Goal: Transaction & Acquisition: Purchase product/service

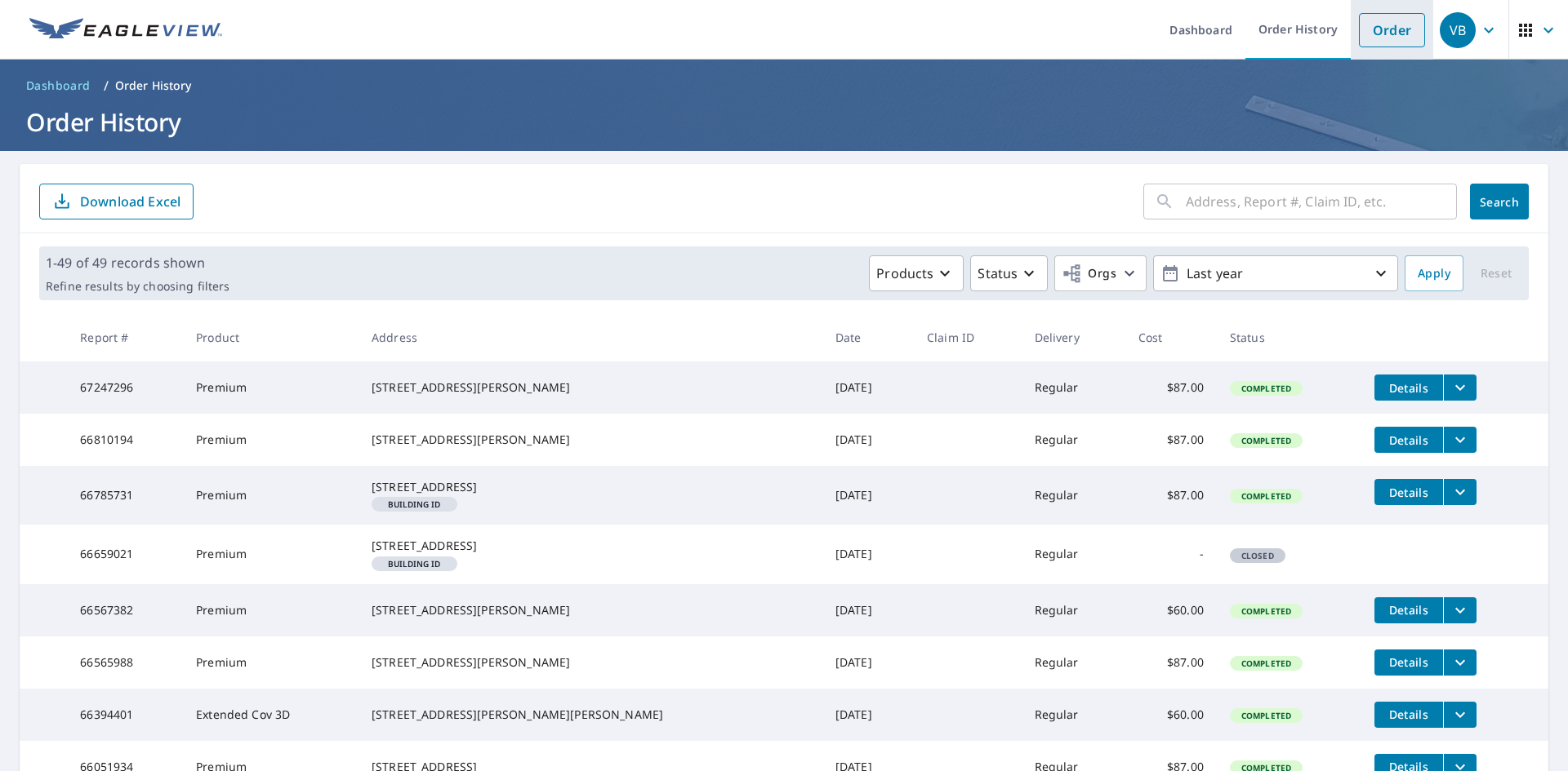
click at [1377, 28] on link "Order" at bounding box center [1392, 30] width 66 height 35
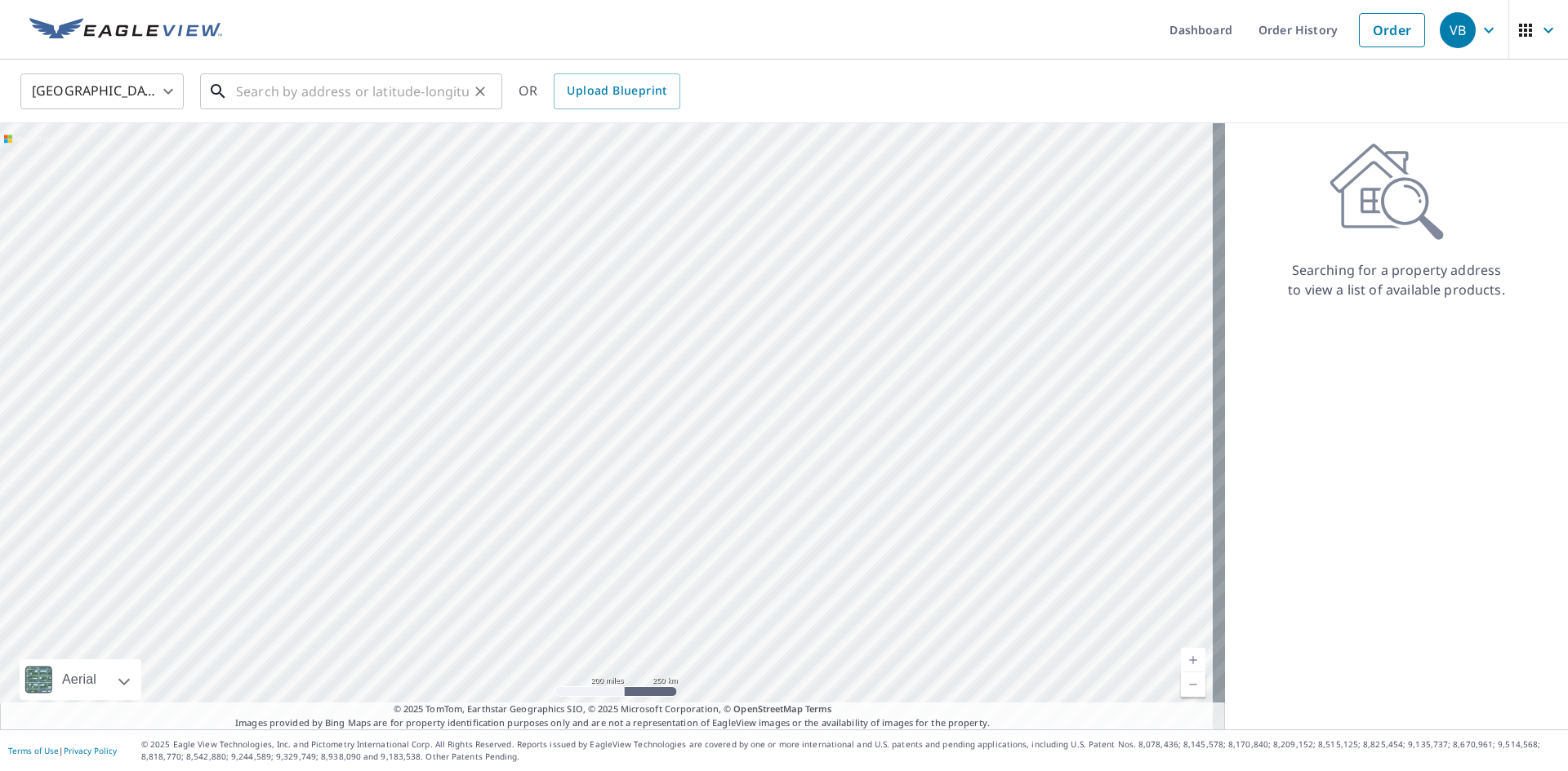
click at [273, 93] on input "text" at bounding box center [352, 91] width 233 height 45
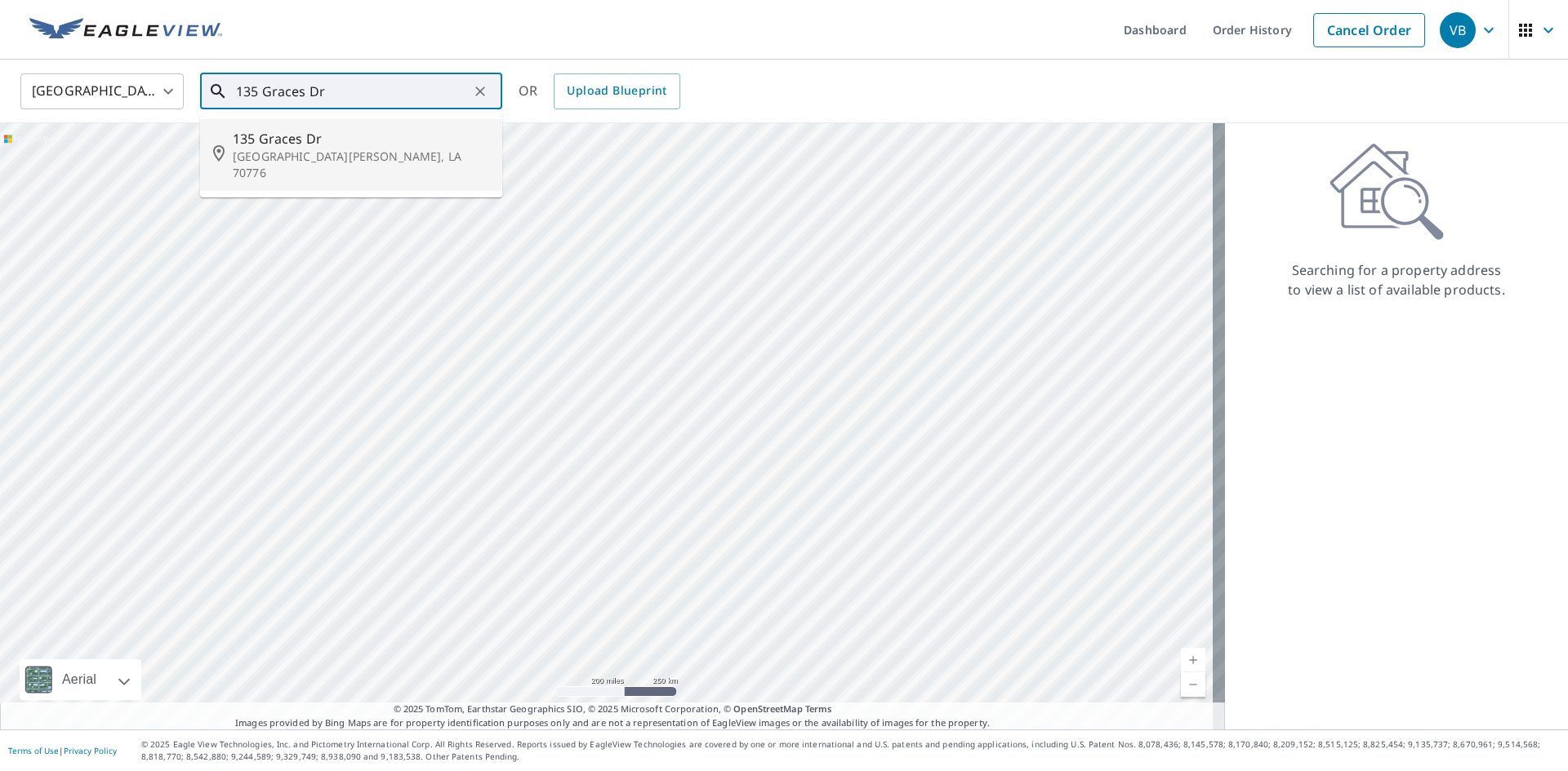
click at [275, 149] on p "[GEOGRAPHIC_DATA][PERSON_NAME], LA 70776" at bounding box center [361, 165] width 256 height 33
type input "[STREET_ADDRESS][PERSON_NAME]"
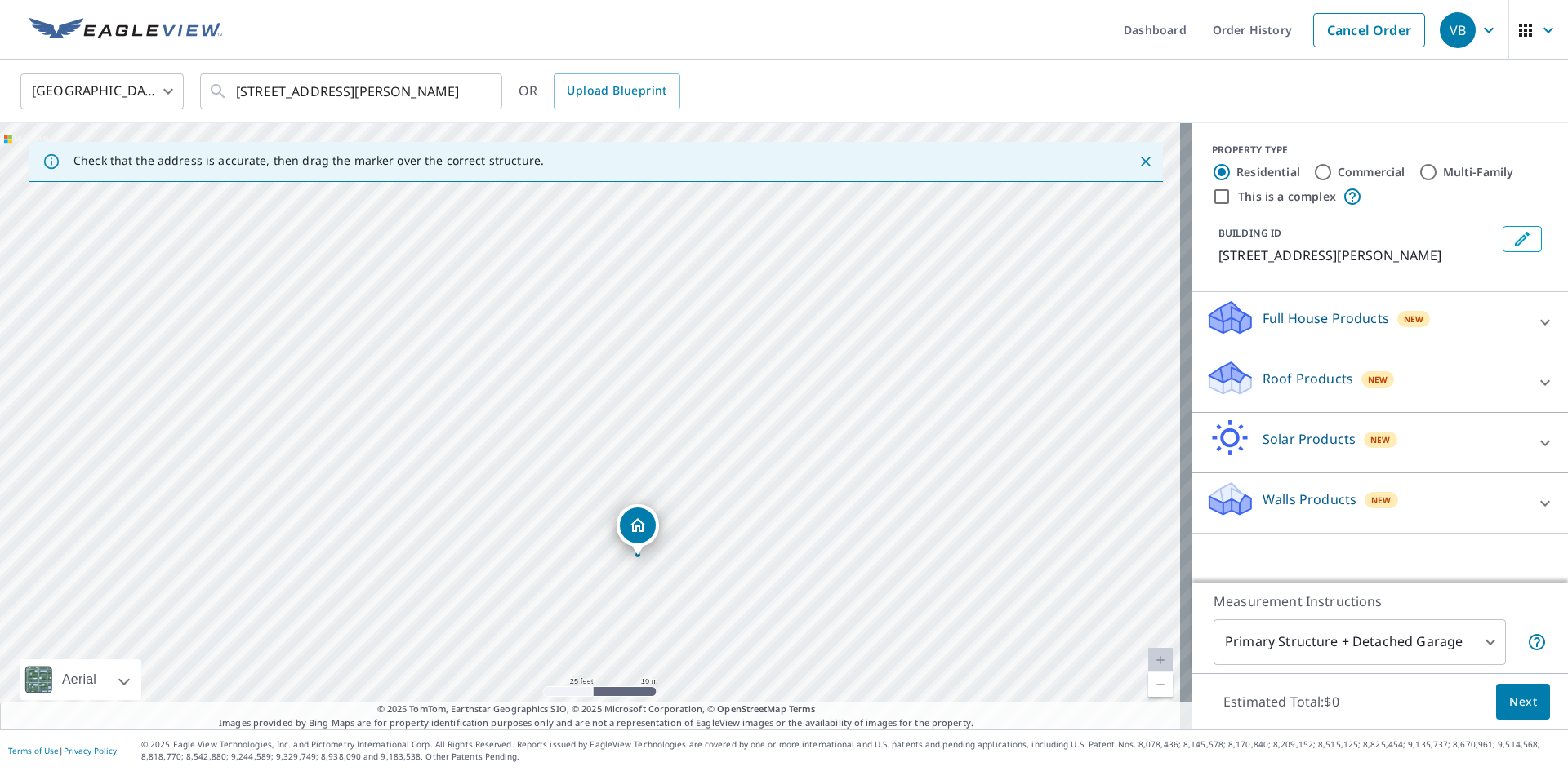
drag, startPoint x: 513, startPoint y: 360, endPoint x: 547, endPoint y: 440, distance: 86.9
click at [547, 440] on div "[STREET_ADDRESS][PERSON_NAME]" at bounding box center [596, 426] width 1192 height 606
click at [1542, 381] on icon at bounding box center [1545, 383] width 20 height 20
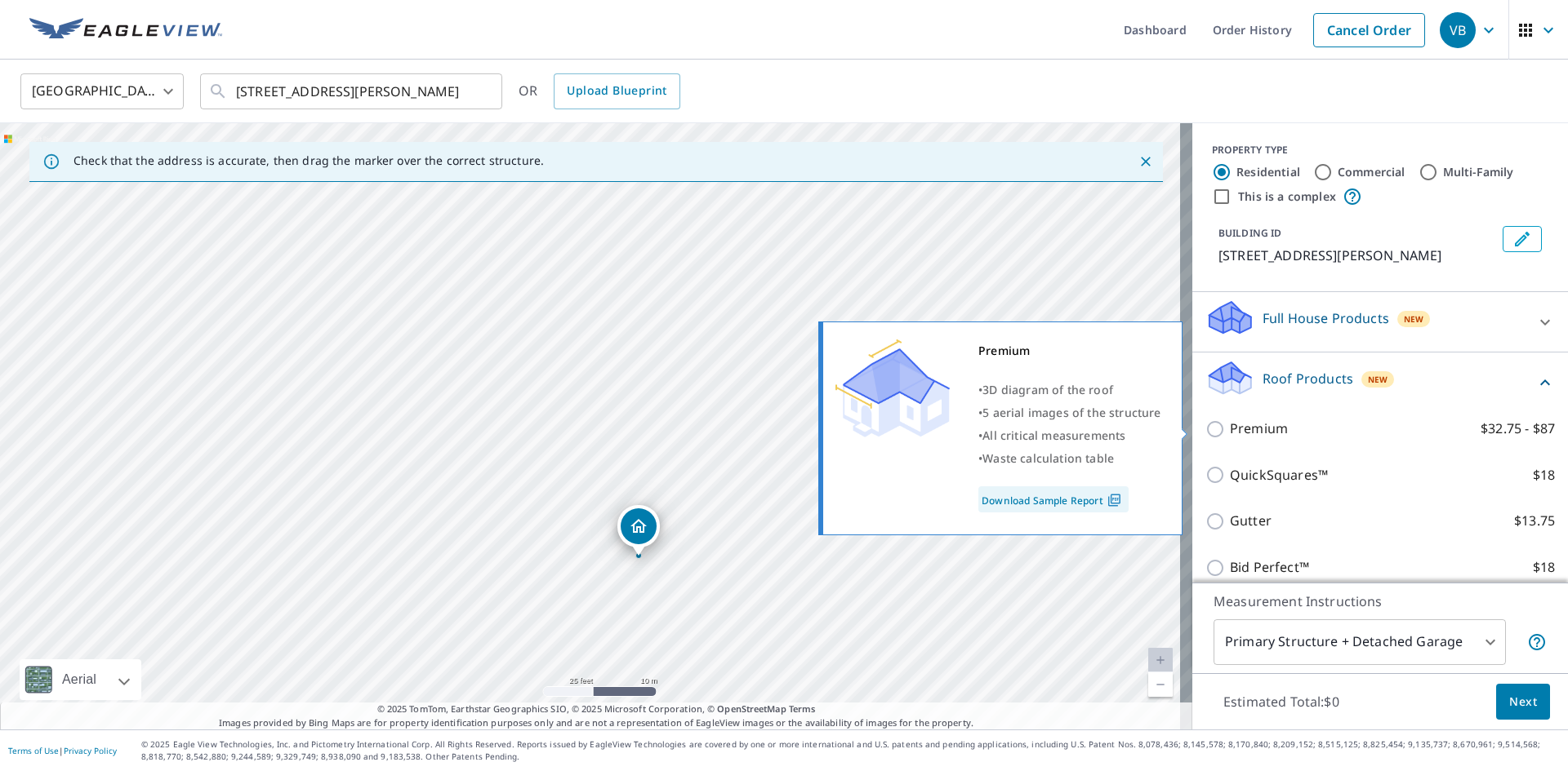
click at [1253, 429] on p "Premium" at bounding box center [1259, 429] width 58 height 20
click at [1230, 429] on input "Premium $32.75 - $87" at bounding box center [1217, 430] width 25 height 20
checkbox input "true"
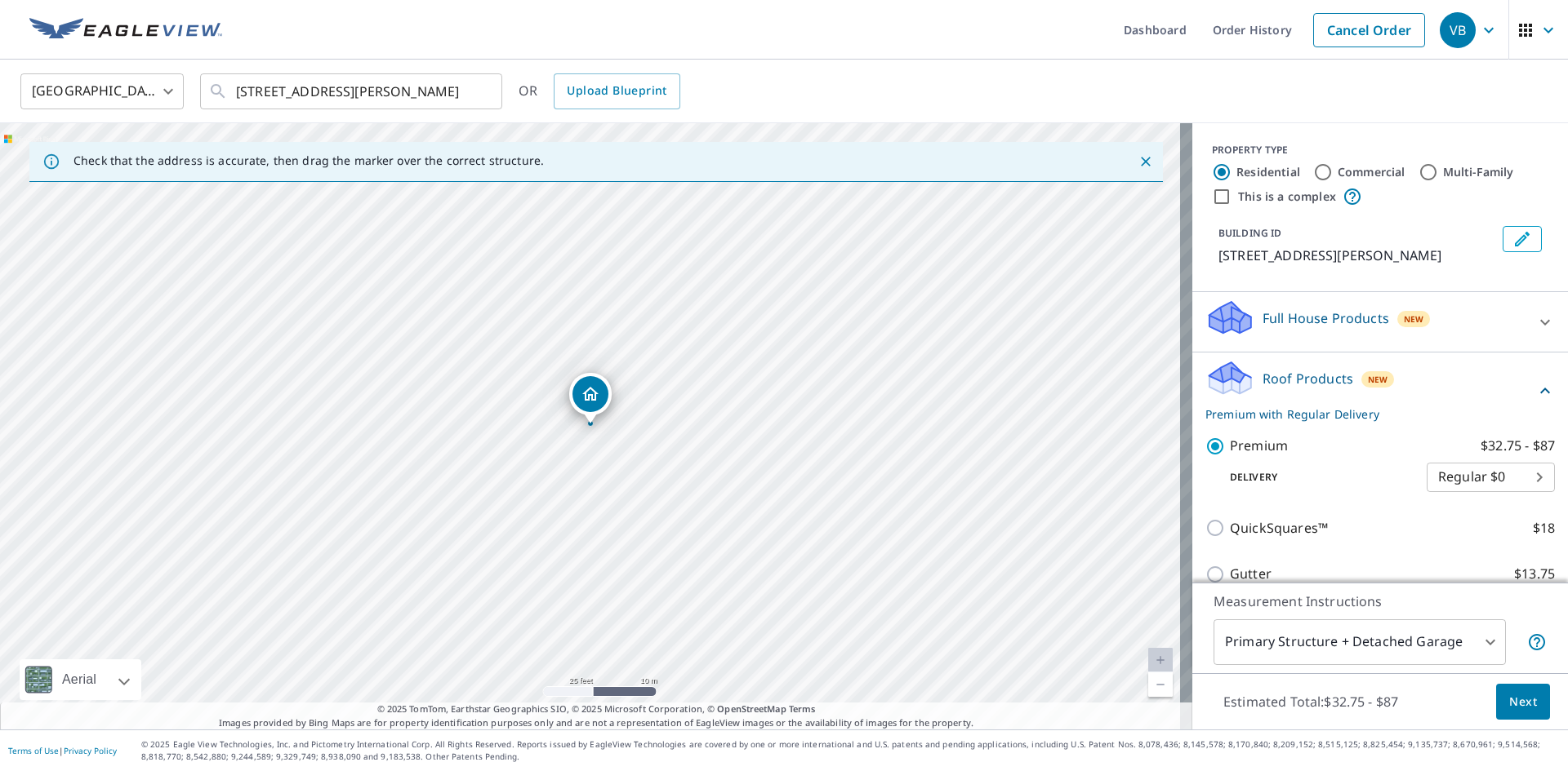
click at [1509, 706] on span "Next" at bounding box center [1523, 702] width 28 height 20
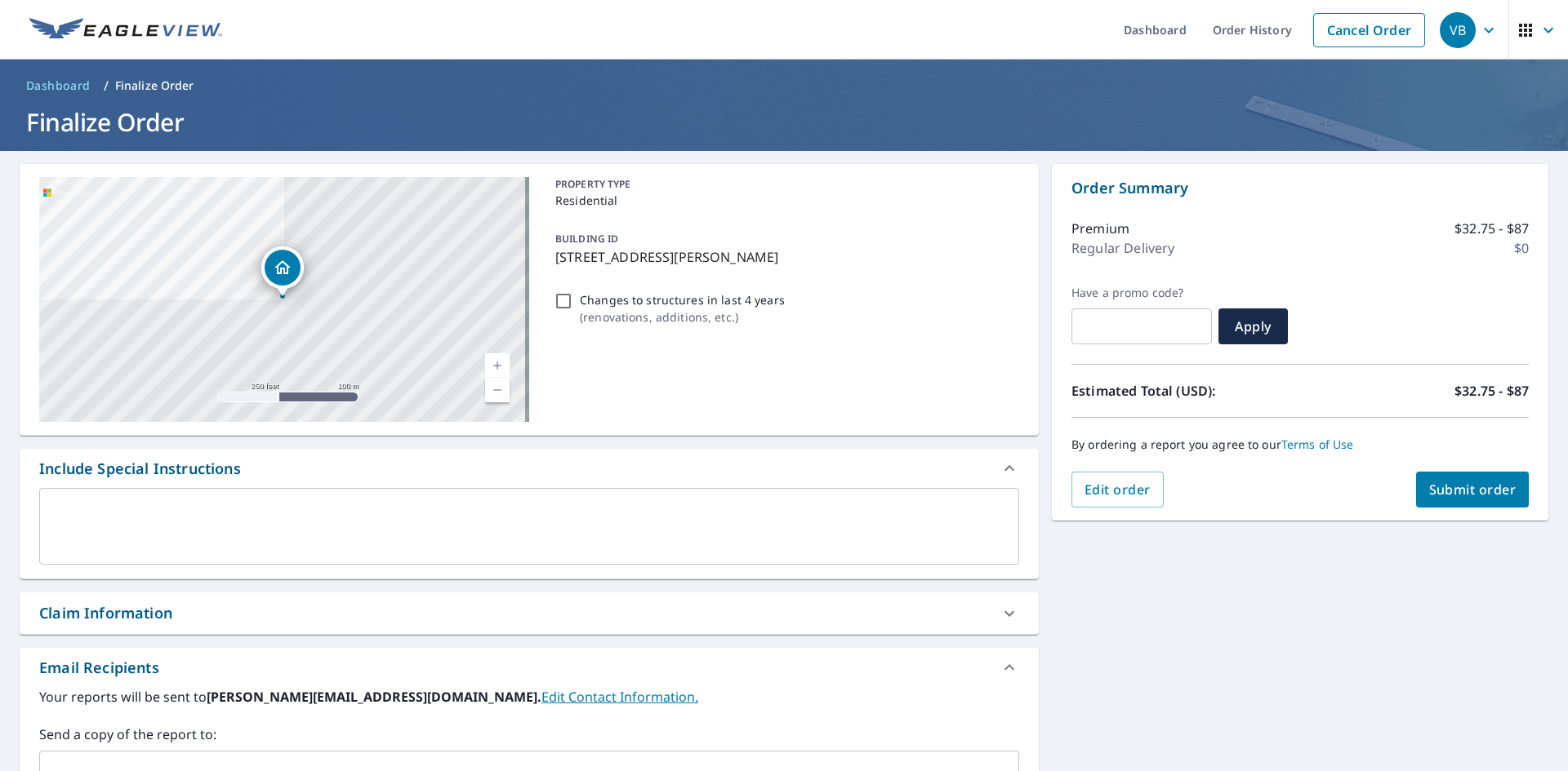
click at [558, 300] on input "Changes to structures in last 4 years ( renovations, additions, etc. )" at bounding box center [564, 302] width 20 height 20
checkbox input "true"
click at [1475, 499] on button "Submit order" at bounding box center [1473, 490] width 114 height 36
